Goal: Task Accomplishment & Management: Use online tool/utility

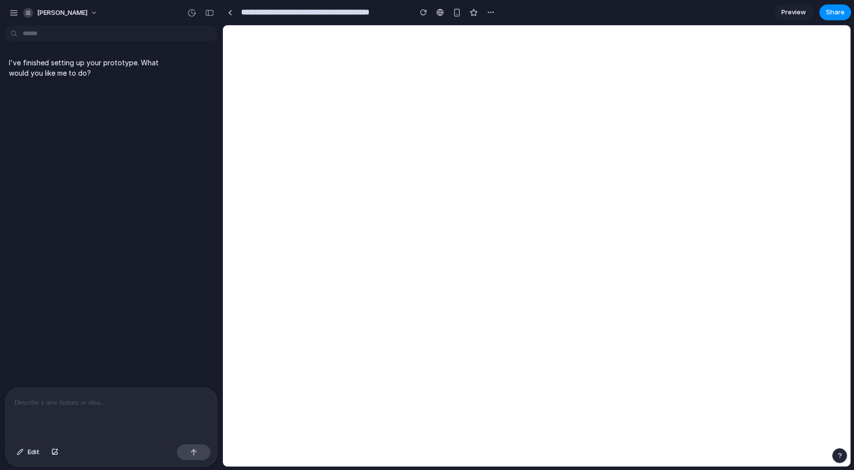
click at [794, 10] on span "Preview" at bounding box center [793, 12] width 25 height 10
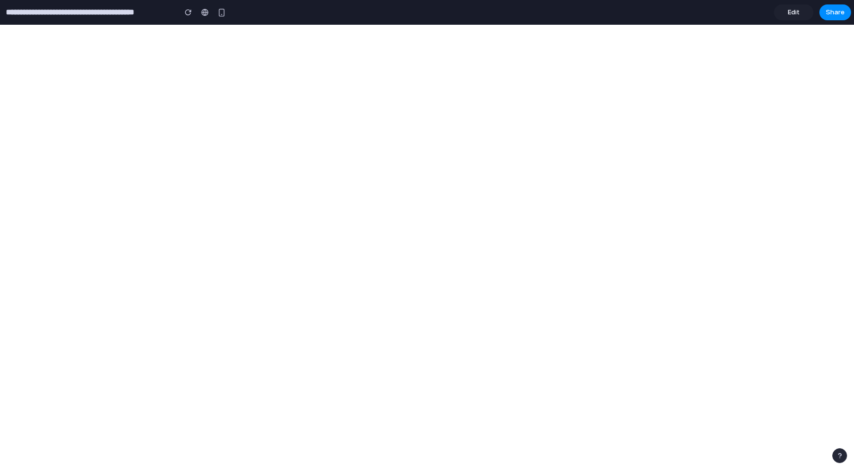
click at [795, 12] on span "Edit" at bounding box center [794, 12] width 12 height 10
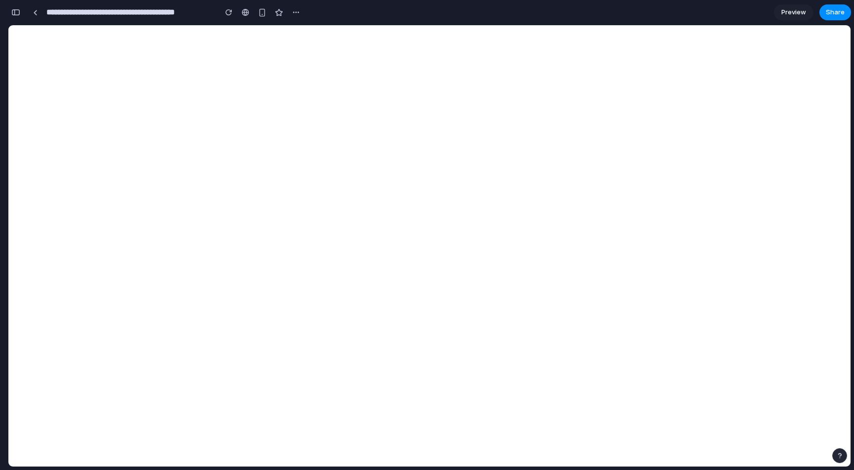
scroll to position [0, 9]
click at [38, 14] on link at bounding box center [35, 12] width 15 height 15
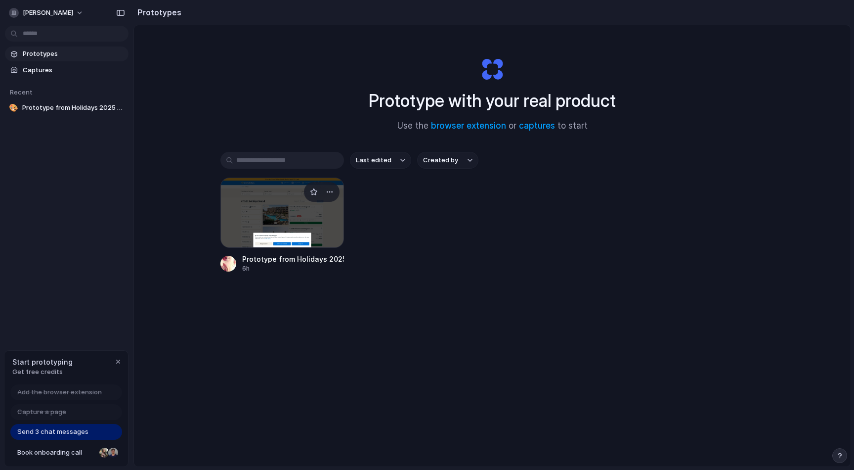
click at [273, 196] on div at bounding box center [282, 212] width 124 height 70
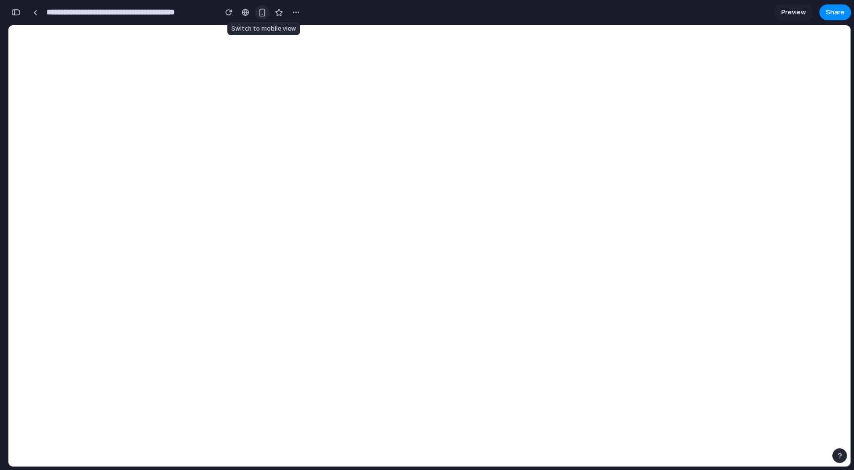
click at [261, 11] on div "button" at bounding box center [262, 12] width 8 height 8
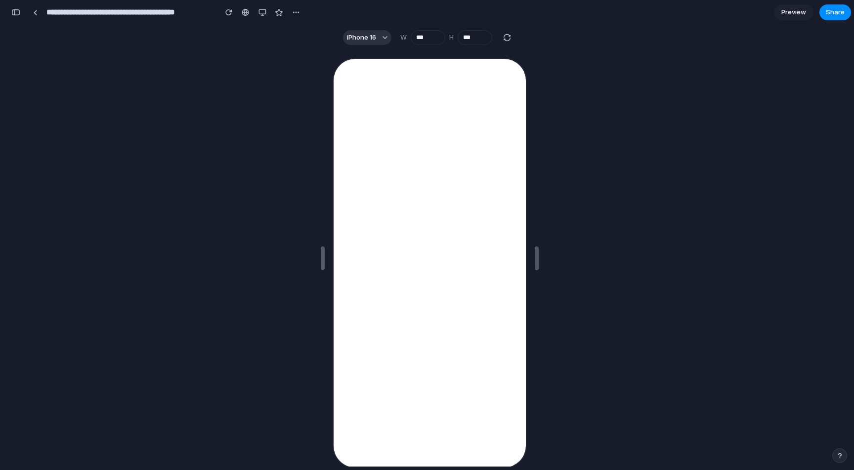
click at [16, 13] on div "button" at bounding box center [15, 12] width 9 height 7
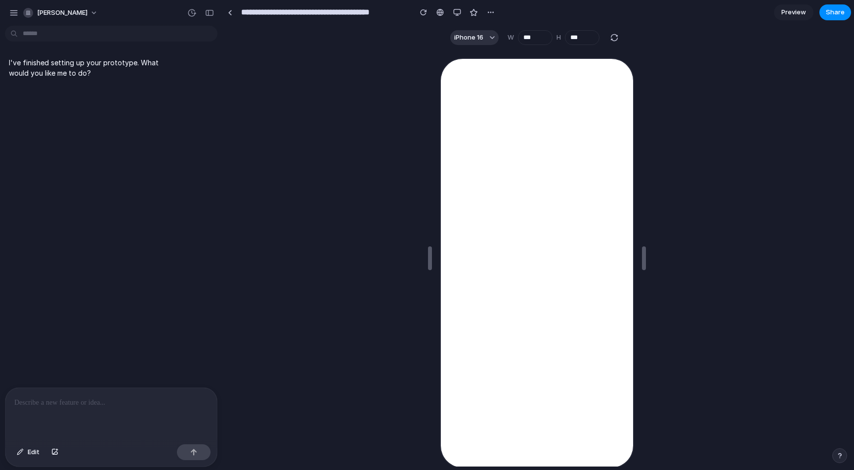
click at [127, 388] on div at bounding box center [111, 414] width 212 height 52
click at [122, 402] on p at bounding box center [111, 402] width 194 height 12
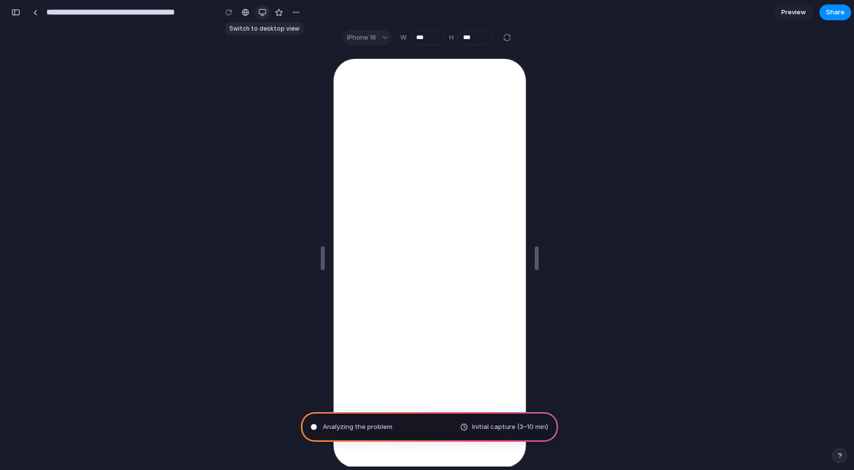
click at [262, 10] on div "button" at bounding box center [263, 12] width 8 height 8
